Goal: Task Accomplishment & Management: Complete application form

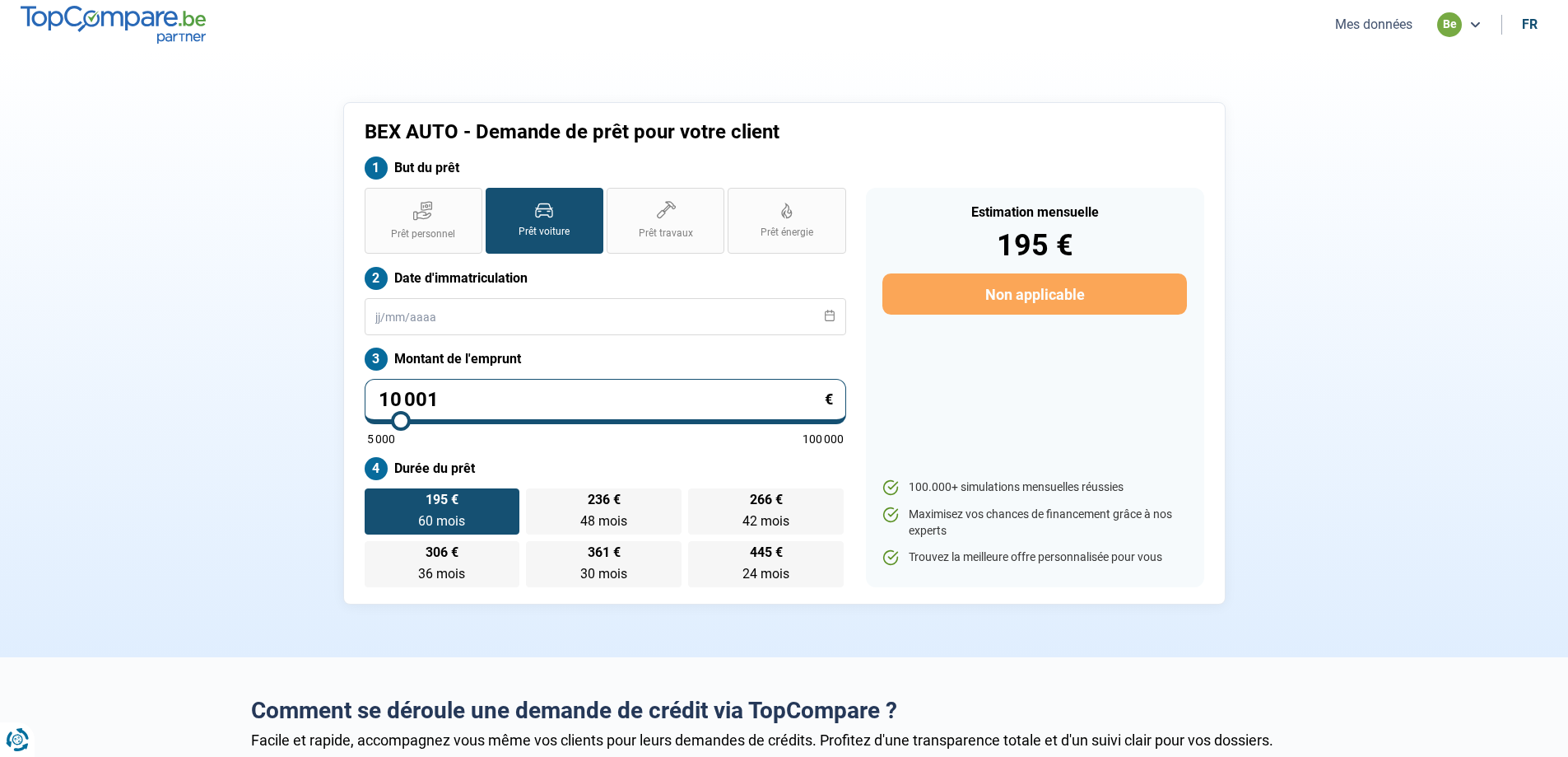
click at [1379, 17] on button "Mes données" at bounding box center [1374, 24] width 87 height 17
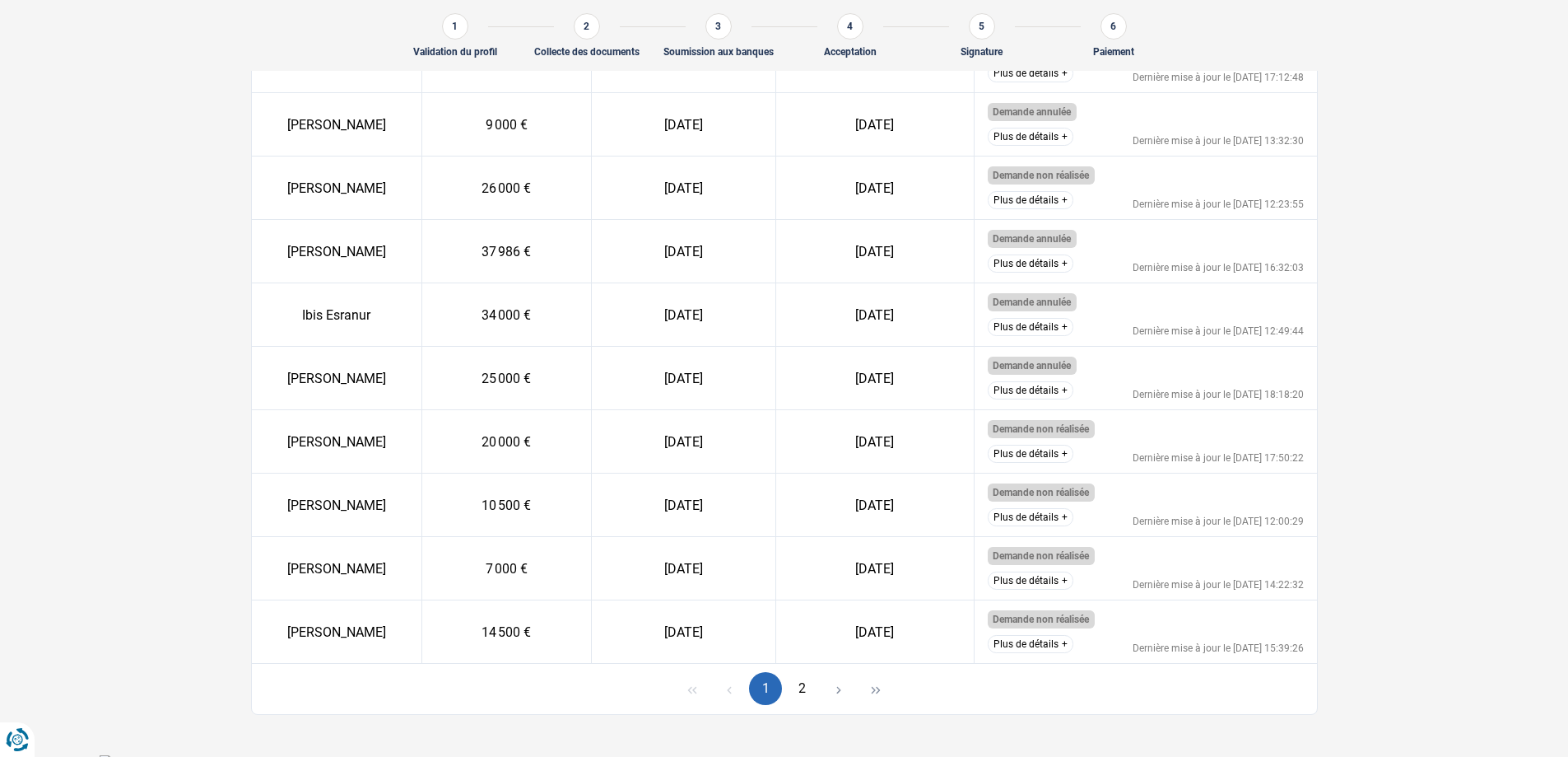
scroll to position [649, 0]
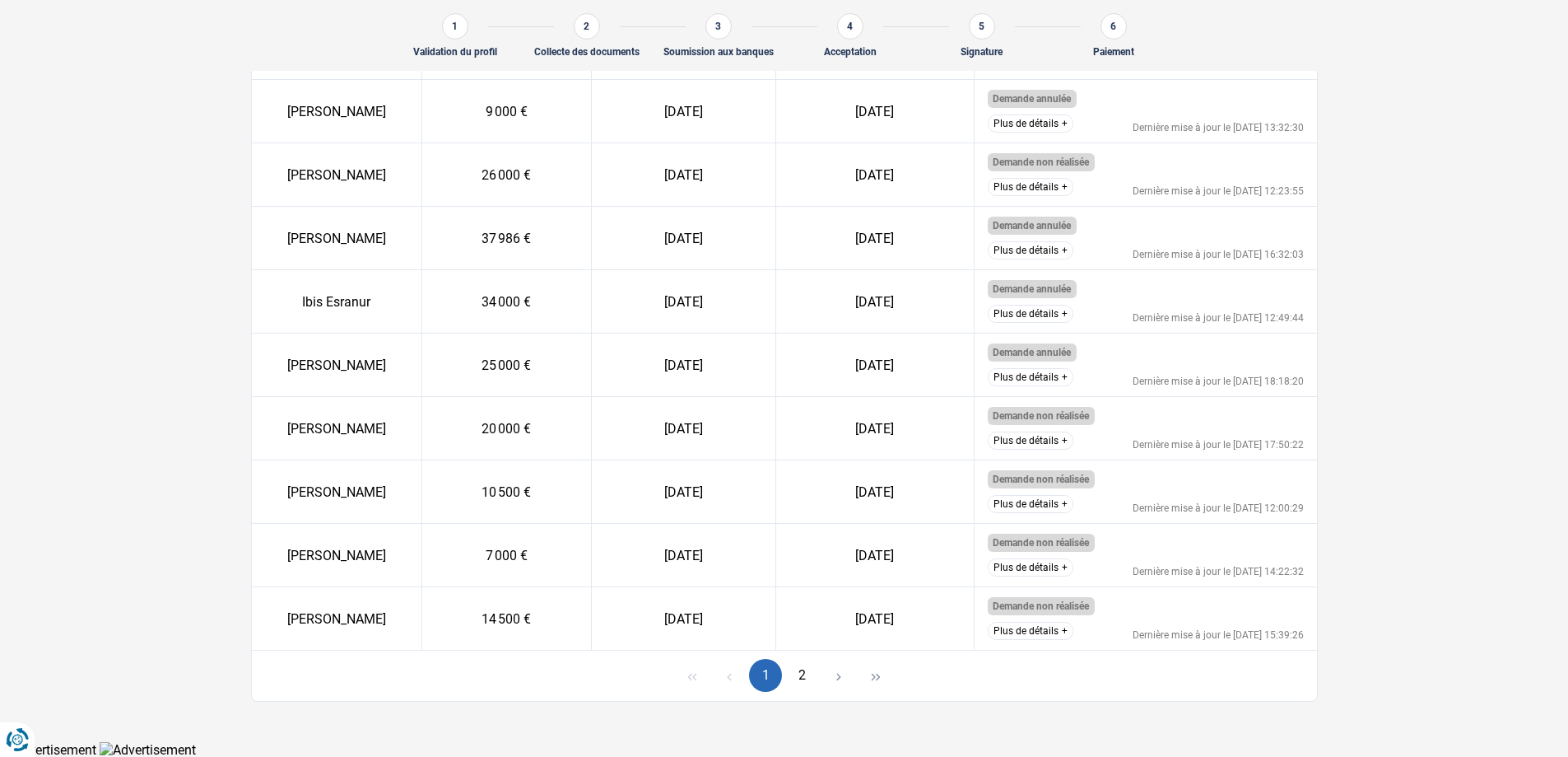
click at [797, 672] on button "2" at bounding box center [802, 675] width 33 height 33
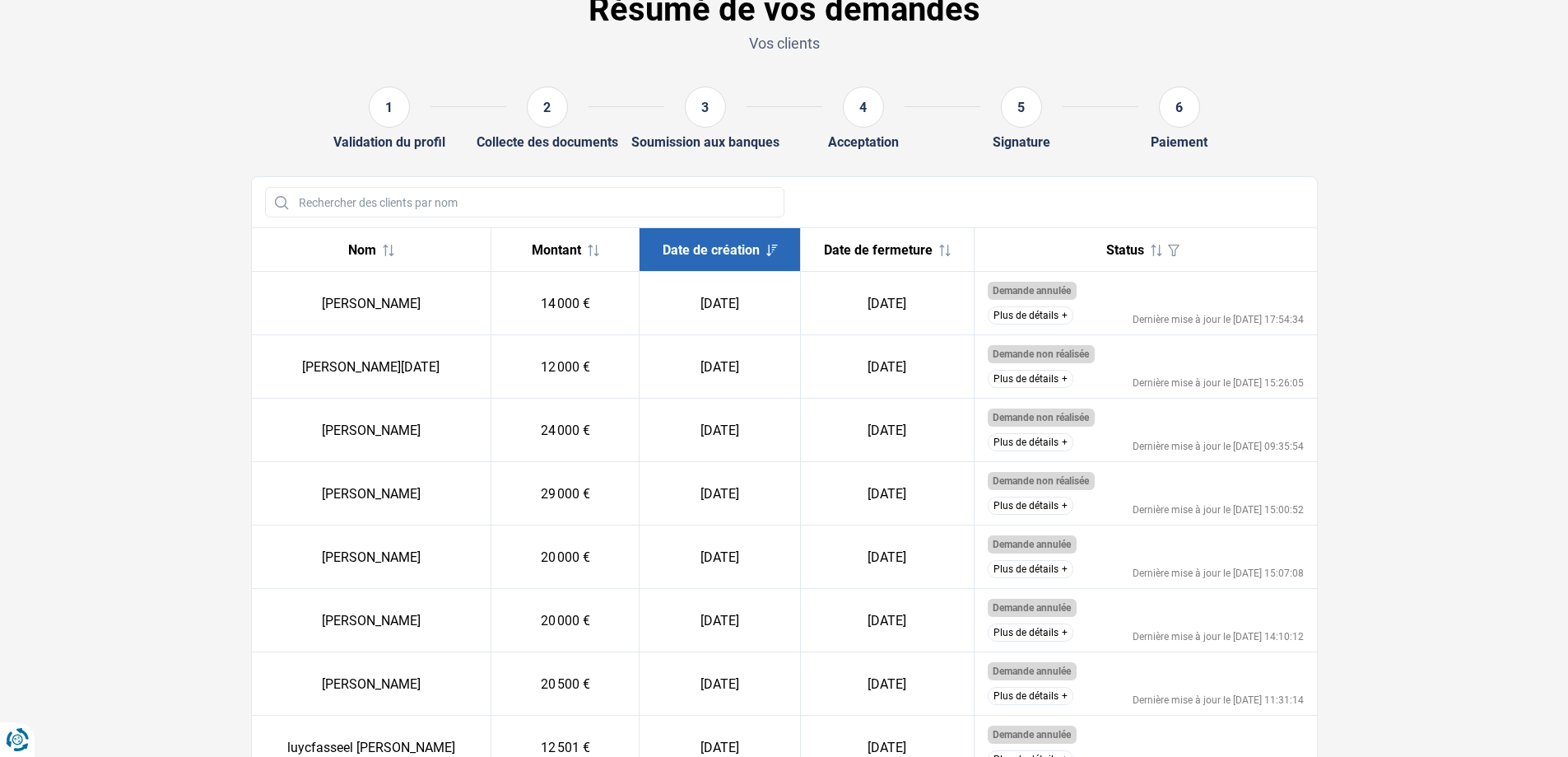
scroll to position [0, 0]
